Goal: Information Seeking & Learning: Learn about a topic

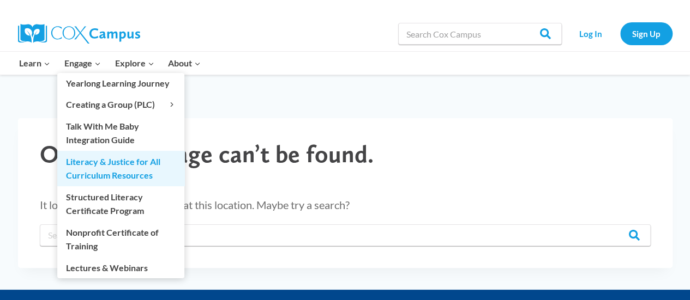
click at [119, 170] on link "Literacy & Justice for All Curriculum Resources" at bounding box center [120, 168] width 127 height 35
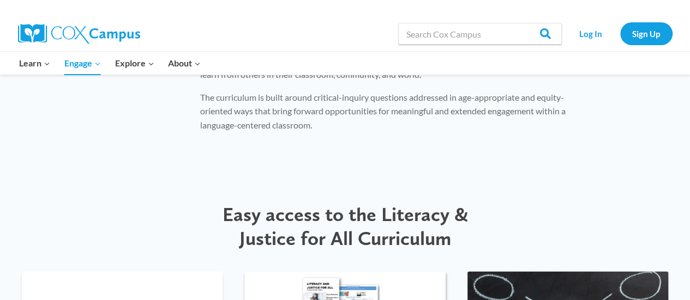
scroll to position [1199, 0]
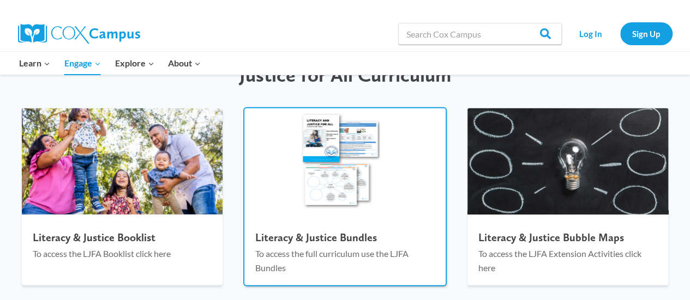
click at [353, 253] on p "To access the full curriculum use the LJFA Bundles" at bounding box center [344, 261] width 179 height 28
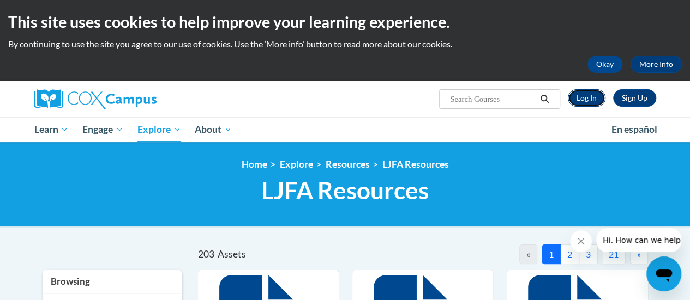
click at [585, 95] on link "Log In" at bounding box center [587, 97] width 38 height 17
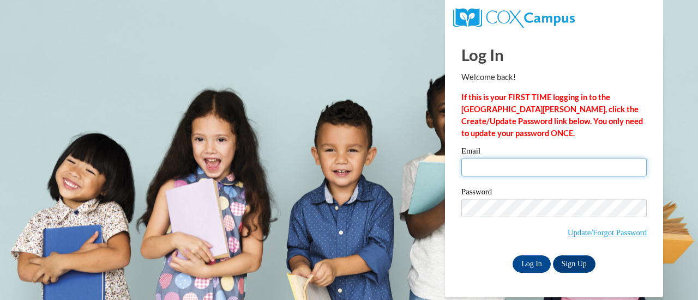
click at [529, 166] on input "Email" at bounding box center [553, 167] width 185 height 19
type input "sderiso@agapeatlanta.org"
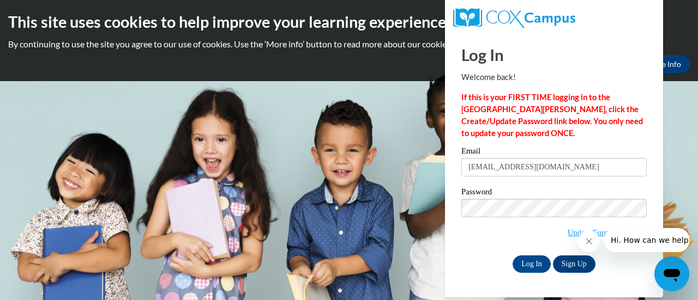
click at [491, 237] on span "Update/Forgot Password" at bounding box center [553, 221] width 185 height 45
click at [546, 244] on div "Password Update/Forgot Password" at bounding box center [553, 220] width 185 height 64
click at [568, 232] on link "Update/Forgot Password" at bounding box center [607, 232] width 79 height 9
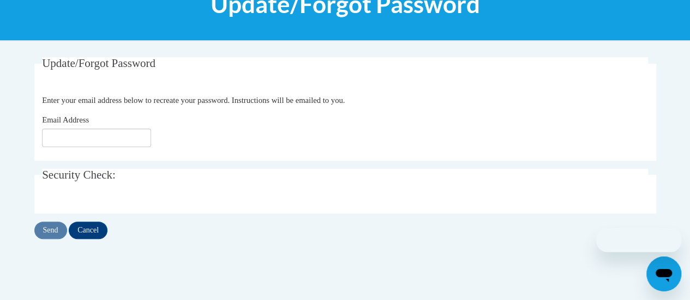
scroll to position [164, 0]
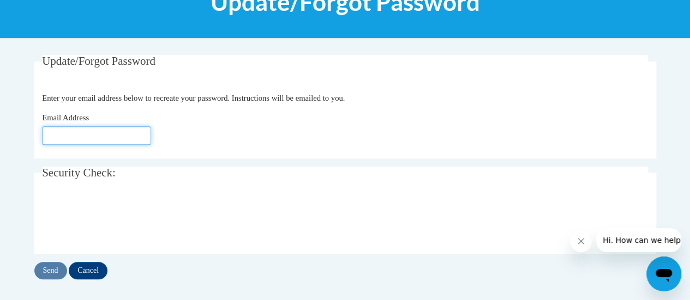
click at [100, 138] on input "Email Address" at bounding box center [96, 135] width 109 height 19
click at [67, 124] on div "Email Address" at bounding box center [345, 128] width 606 height 33
click at [70, 130] on input "Email Address" at bounding box center [96, 135] width 109 height 19
type input "w"
type input "[EMAIL_ADDRESS][DOMAIN_NAME]"
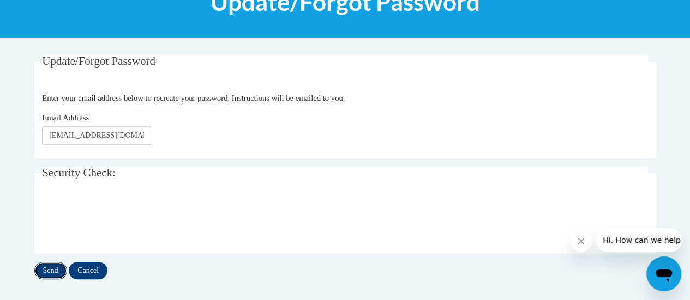
click at [47, 267] on input "Send" at bounding box center [50, 270] width 33 height 17
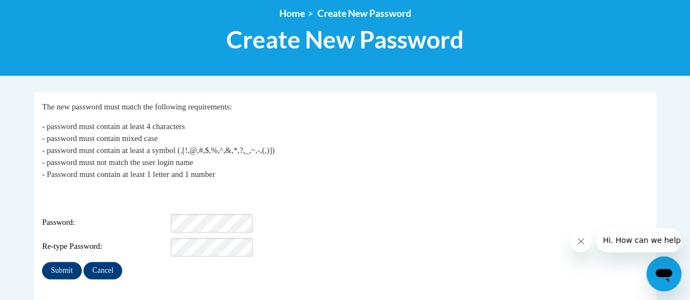
scroll to position [164, 0]
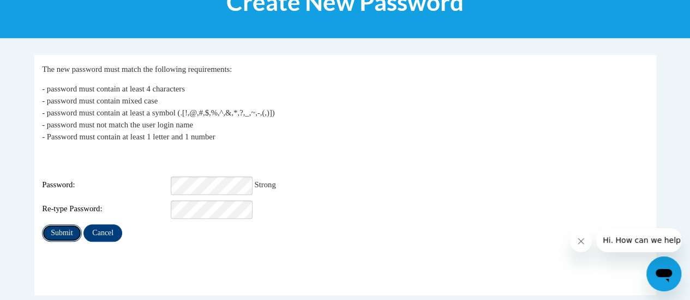
click at [50, 226] on input "Submit" at bounding box center [61, 233] width 39 height 17
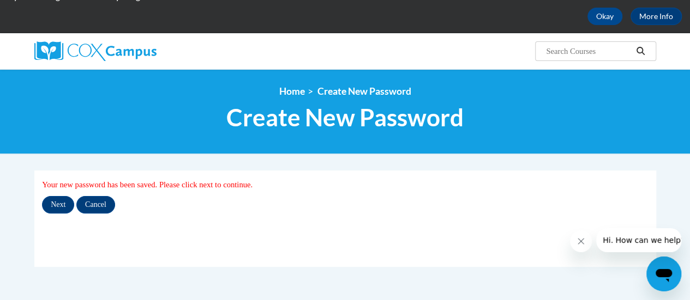
scroll to position [164, 0]
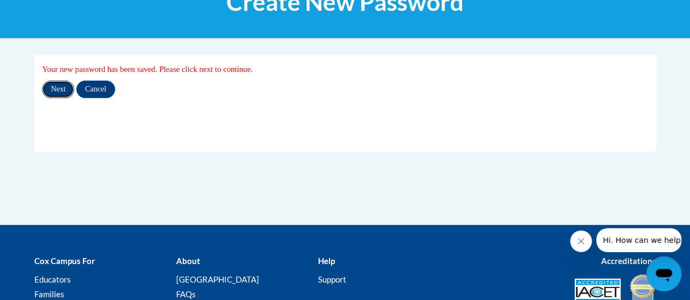
click at [52, 88] on input "Next" at bounding box center [58, 89] width 32 height 17
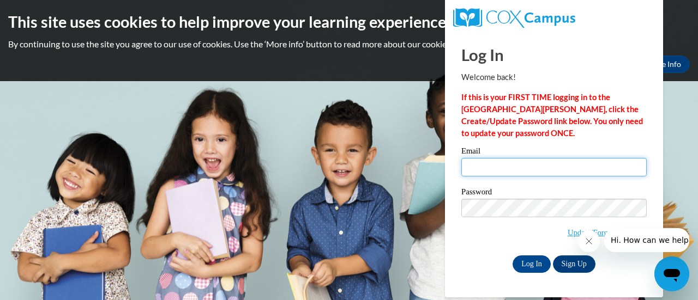
click at [506, 163] on input "Email" at bounding box center [553, 167] width 185 height 19
type input "[EMAIL_ADDRESS][DOMAIN_NAME]"
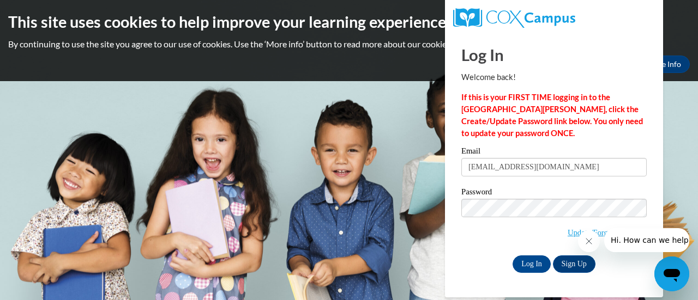
click at [473, 238] on span "Update/Forgot Password" at bounding box center [553, 221] width 185 height 45
click at [534, 273] on div "Log In Welcome back! If this is your FIRST TIME logging in to the NEW Cox Campu…" at bounding box center [554, 165] width 234 height 265
click at [593, 239] on button "Close message from company" at bounding box center [588, 242] width 22 height 22
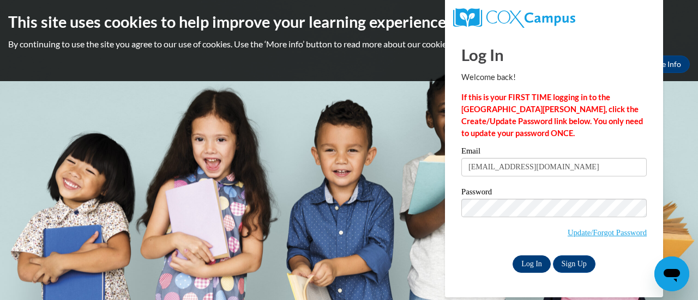
click at [525, 262] on input "Log In" at bounding box center [532, 264] width 38 height 17
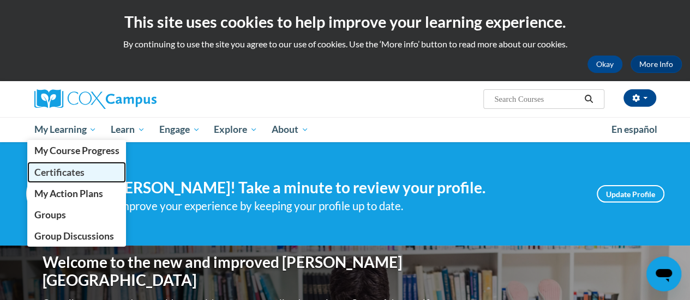
click at [59, 170] on span "Certificates" at bounding box center [59, 172] width 50 height 11
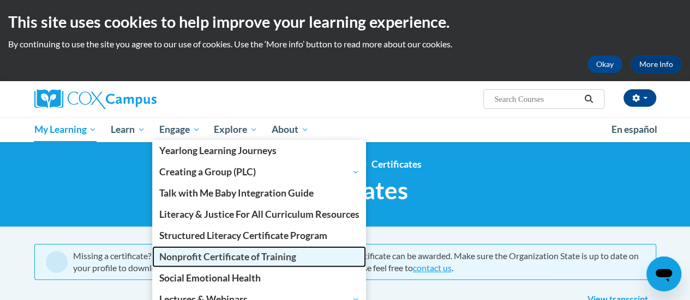
click at [228, 259] on span "Nonprofit Certificate of Training" at bounding box center [227, 256] width 137 height 11
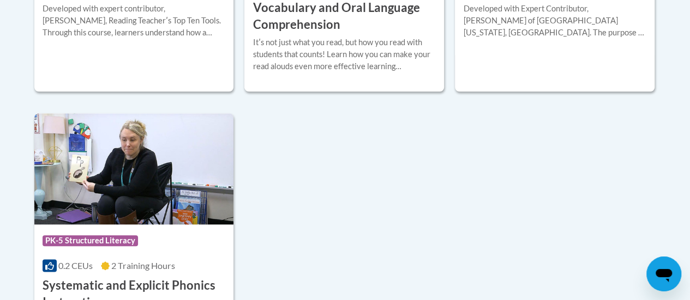
scroll to position [273, 0]
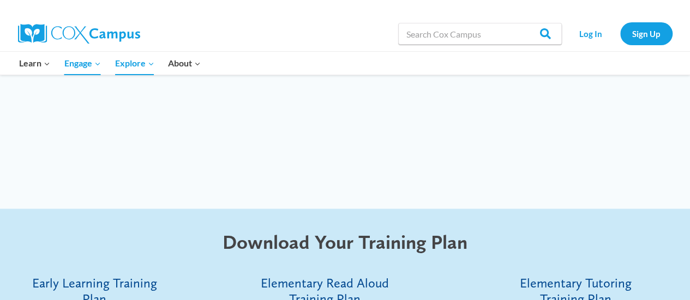
scroll to position [2781, 0]
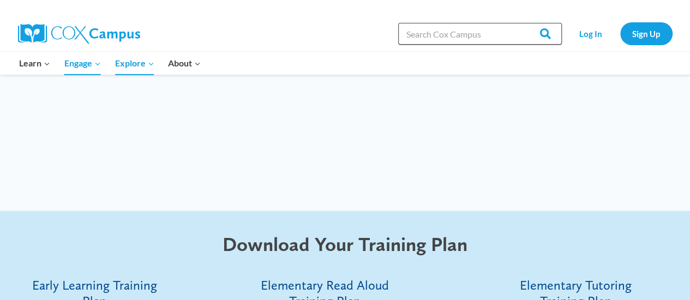
click at [458, 31] on input "Search in https://coxcampus.org/" at bounding box center [480, 34] width 164 height 22
type input "r"
type input "malcolm magic"
click at [519, 23] on input "Search" at bounding box center [540, 34] width 43 height 22
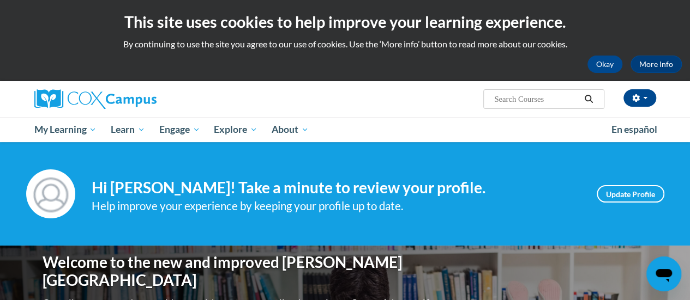
click at [539, 99] on input "Search..." at bounding box center [536, 99] width 87 height 13
type input "[PERSON_NAME]"
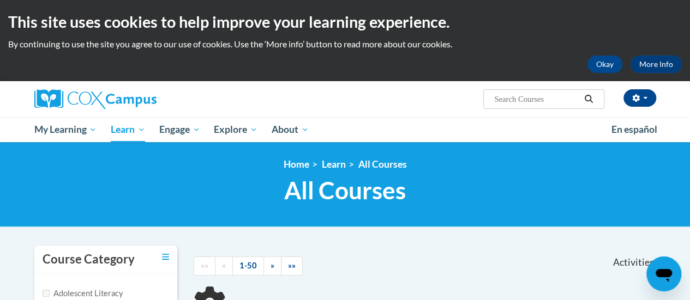
scroll to position [109, 0]
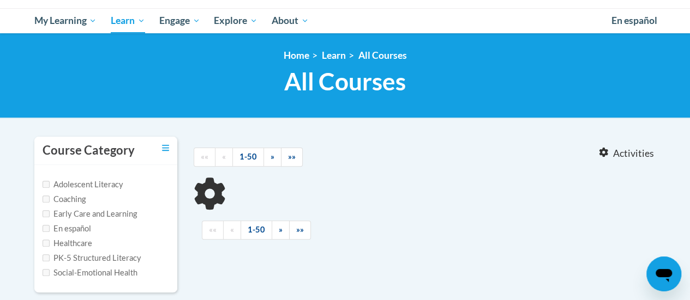
type input "malcolm"
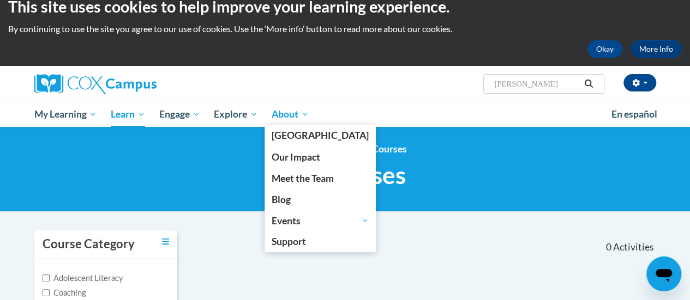
scroll to position [0, 0]
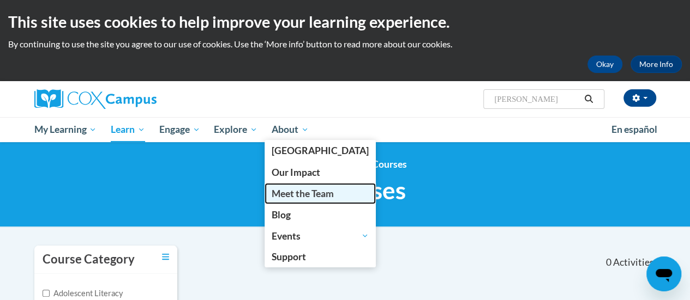
click at [306, 190] on span "Meet the Team" at bounding box center [303, 193] width 62 height 11
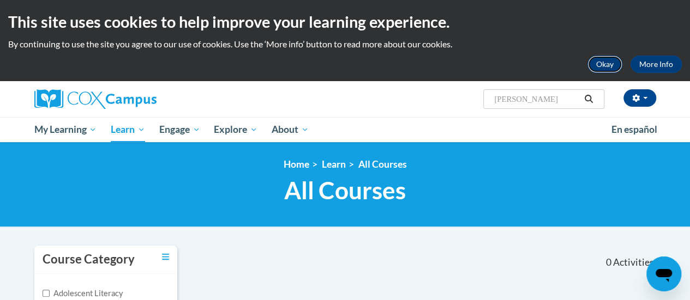
click at [598, 56] on button "Okay" at bounding box center [604, 64] width 35 height 17
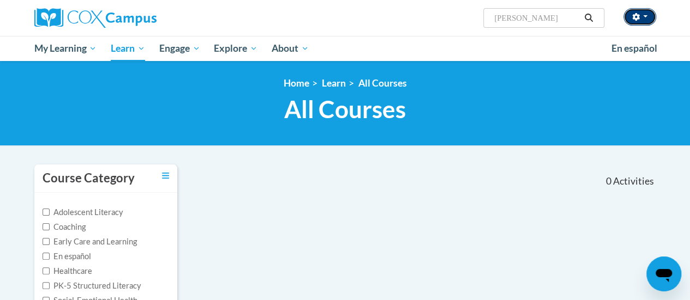
click at [638, 20] on icon "button" at bounding box center [636, 17] width 8 height 8
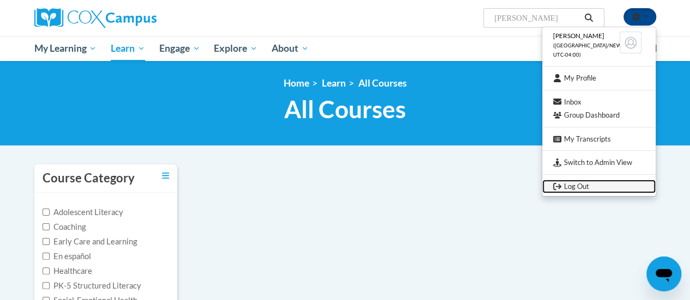
click at [575, 186] on link "Log Out" at bounding box center [598, 187] width 113 height 14
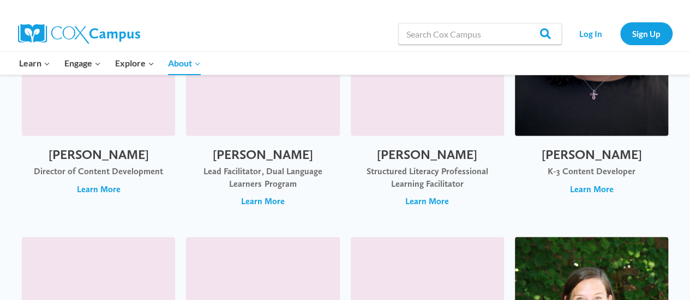
scroll to position [927, 0]
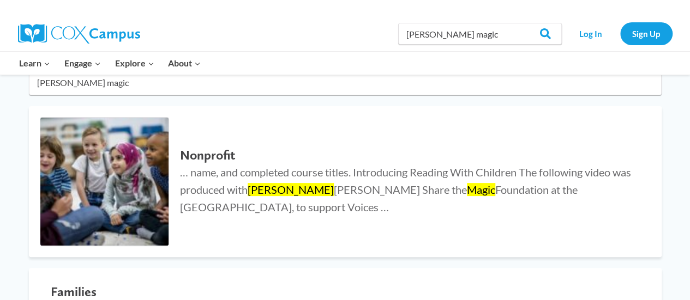
scroll to position [109, 0]
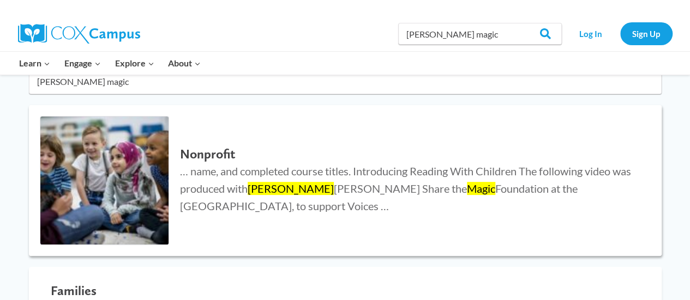
click at [207, 155] on h2 "Nonprofit" at bounding box center [409, 155] width 459 height 16
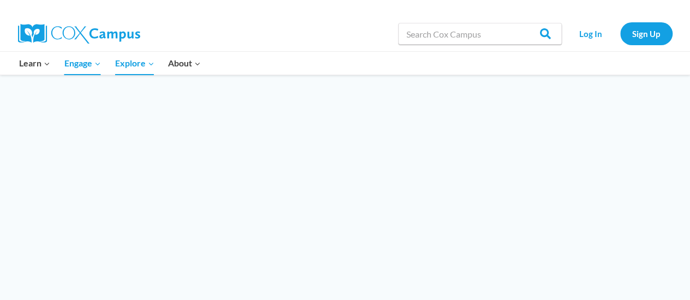
scroll to position [1074, 0]
